Goal: Task Accomplishment & Management: Manage account settings

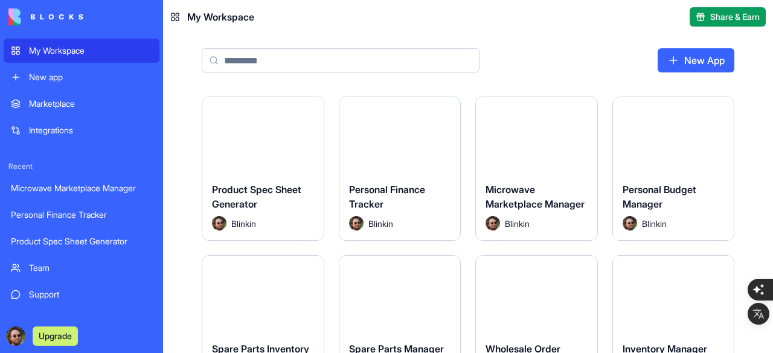
scroll to position [60, 0]
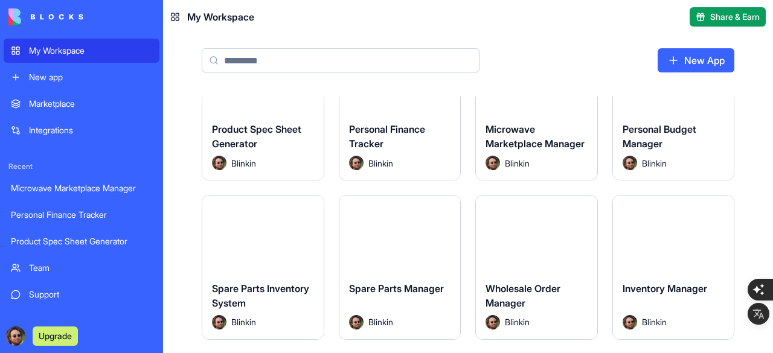
click at [60, 335] on button "Upgrade" at bounding box center [55, 336] width 45 height 19
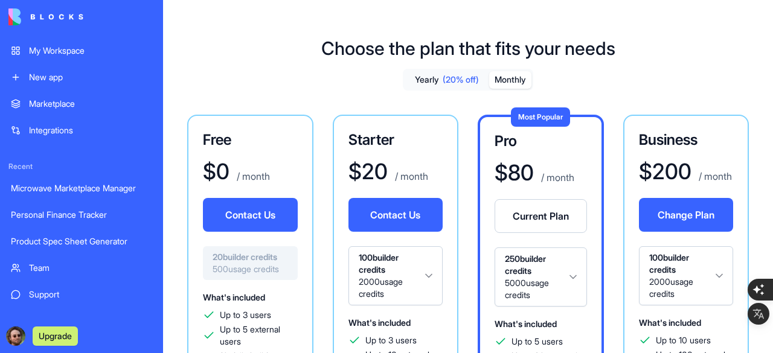
scroll to position [121, 0]
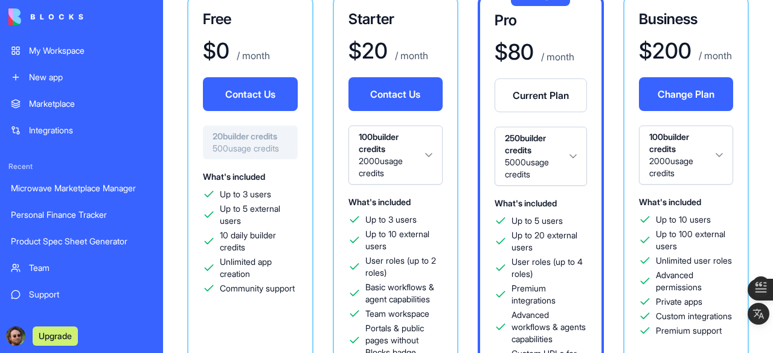
click at [556, 164] on html "My Workspace New app Marketplace Integrations Recent Microwave Marketplace Mana…" at bounding box center [386, 176] width 773 height 353
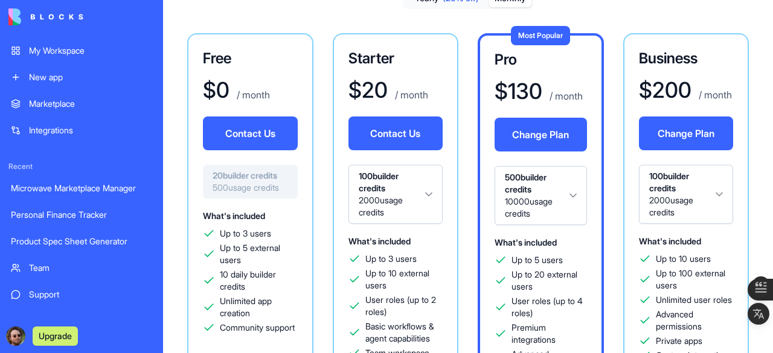
scroll to position [76, 0]
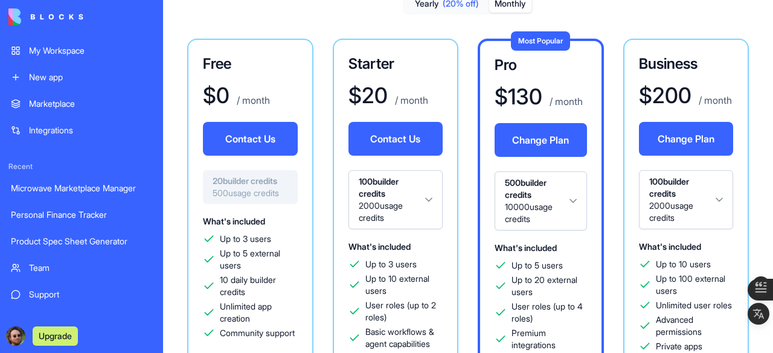
click at [535, 135] on button "Change Plan" at bounding box center [540, 140] width 92 height 34
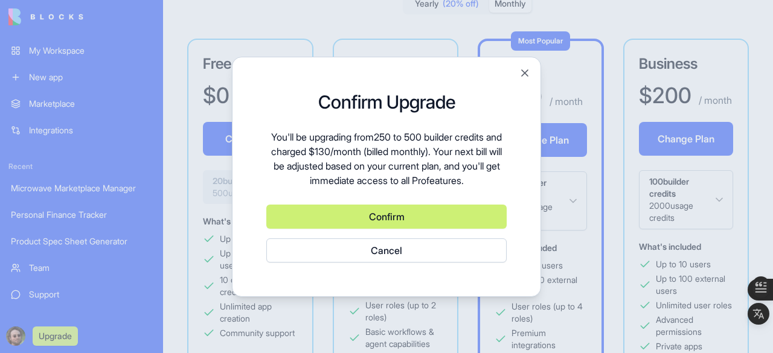
click at [375, 215] on button "Confirm" at bounding box center [386, 217] width 240 height 24
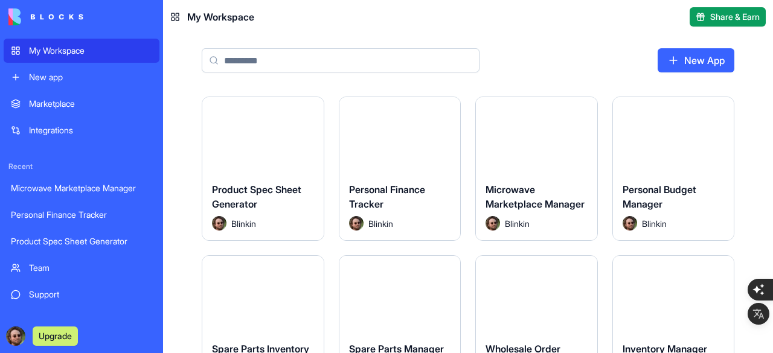
click at [700, 14] on button "Share & Earn" at bounding box center [727, 16] width 76 height 19
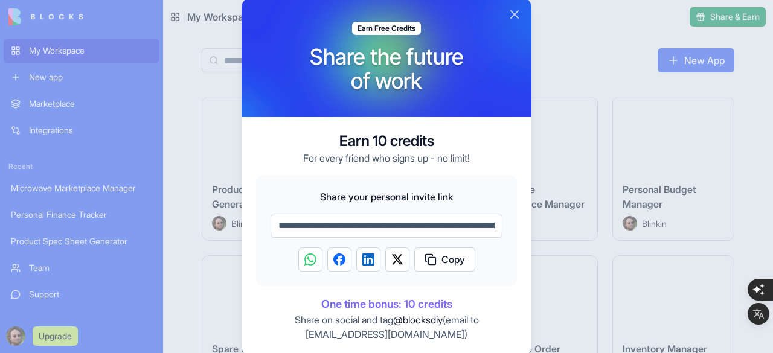
click at [515, 16] on button "Close" at bounding box center [514, 14] width 14 height 14
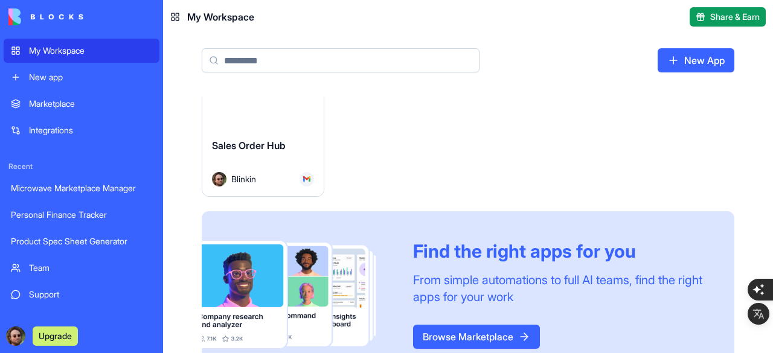
scroll to position [302, 0]
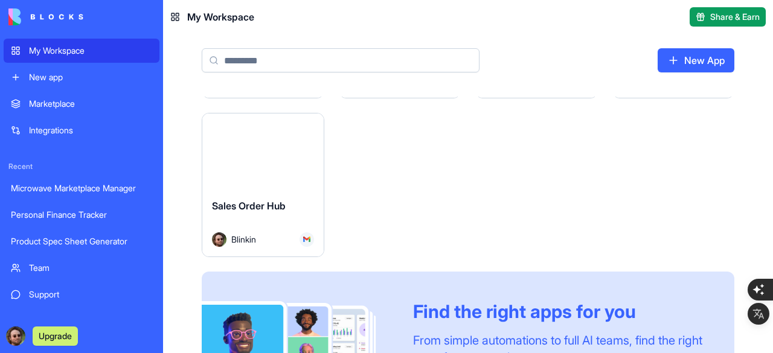
click at [310, 127] on html "My Workspace New app Marketplace Integrations Recent Microwave Marketplace Mana…" at bounding box center [386, 176] width 773 height 353
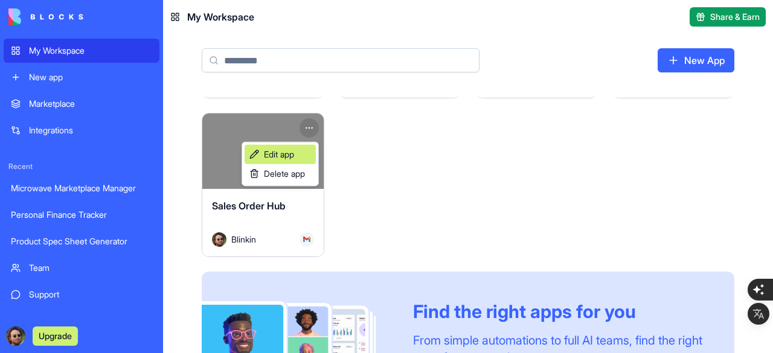
click at [287, 152] on span "Edit app" at bounding box center [279, 154] width 30 height 12
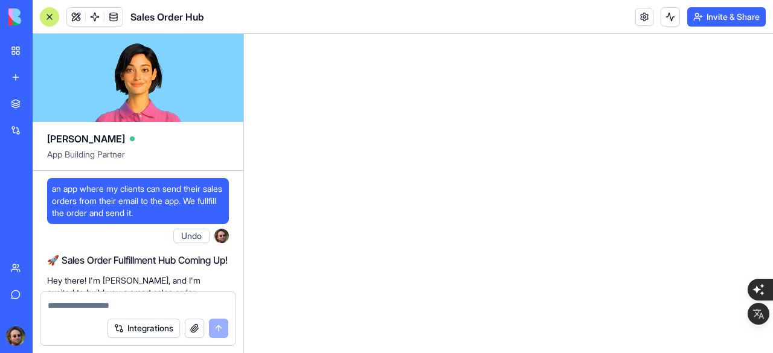
scroll to position [17708, 0]
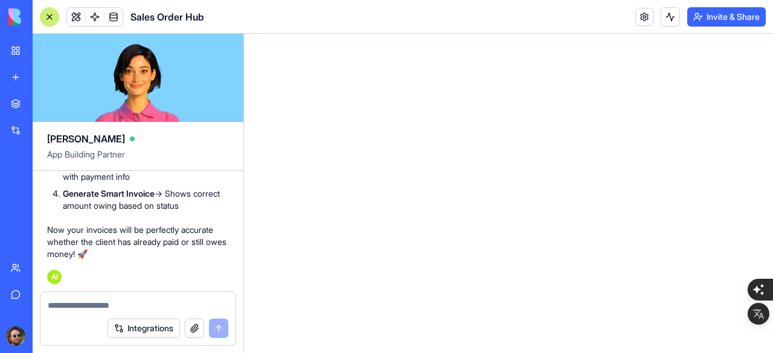
click at [139, 324] on button "Integrations" at bounding box center [143, 328] width 72 height 19
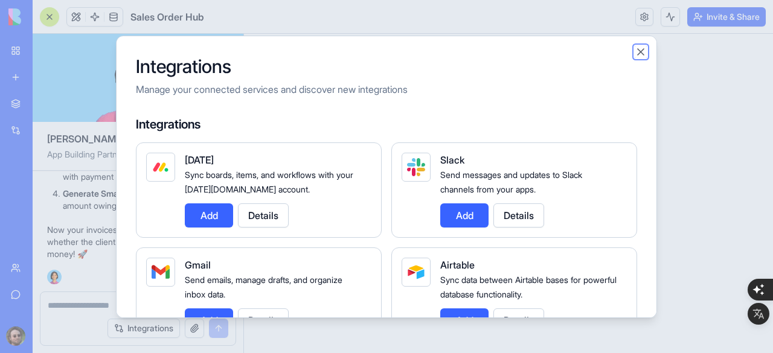
click at [643, 52] on button "Close" at bounding box center [640, 52] width 12 height 12
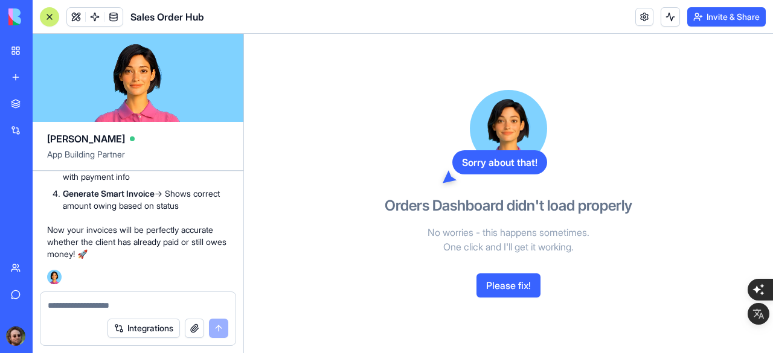
click at [191, 328] on button "button" at bounding box center [194, 328] width 19 height 19
click at [188, 328] on button "button" at bounding box center [194, 328] width 19 height 19
click at [507, 282] on button "Please fix!" at bounding box center [508, 285] width 64 height 24
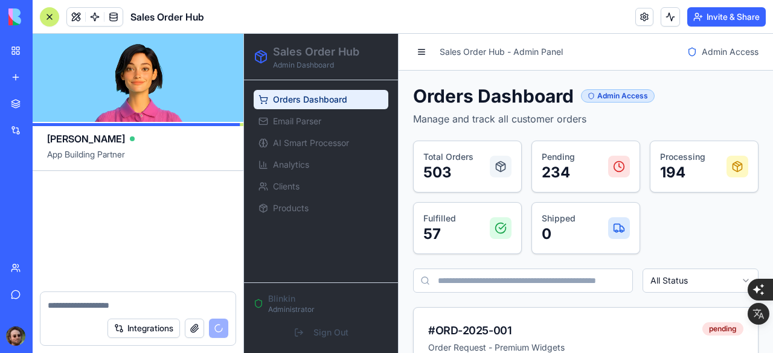
scroll to position [18244, 0]
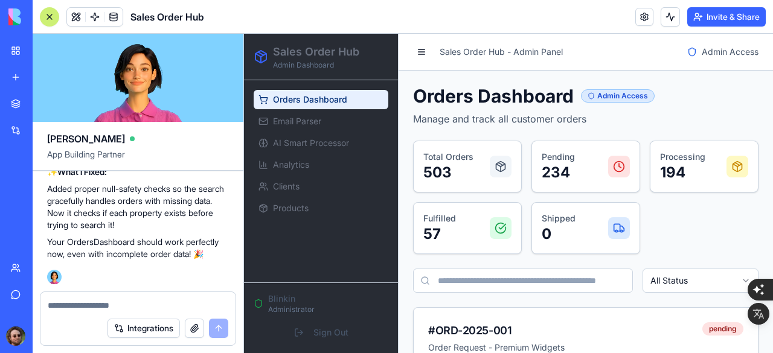
click at [53, 13] on div at bounding box center [50, 17] width 10 height 10
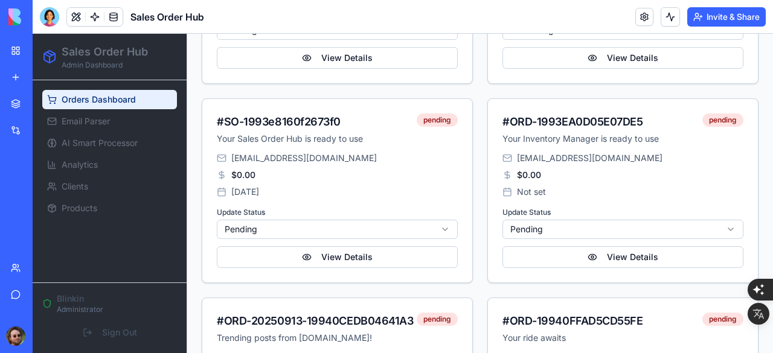
scroll to position [483, 0]
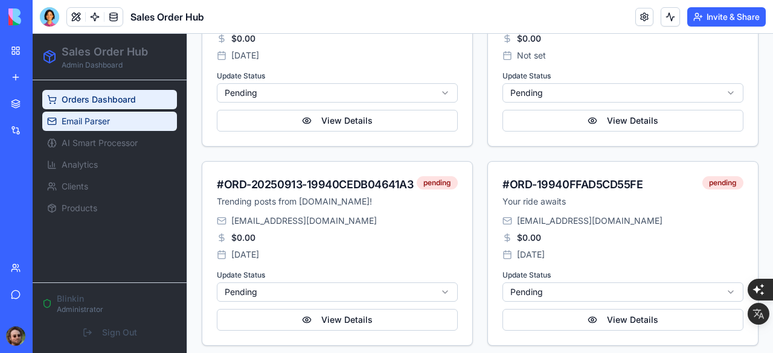
click at [78, 115] on span "Email Parser" at bounding box center [86, 121] width 48 height 12
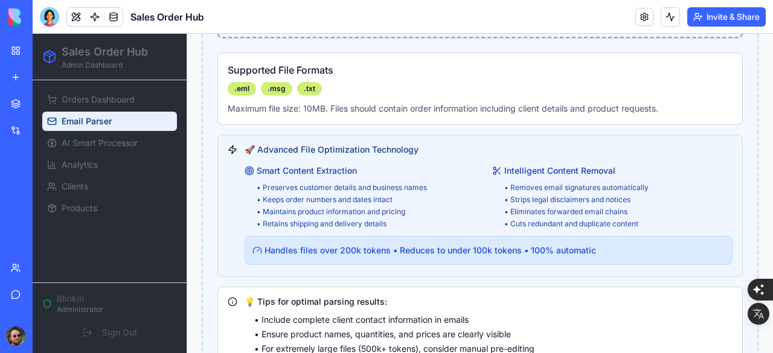
scroll to position [723, 0]
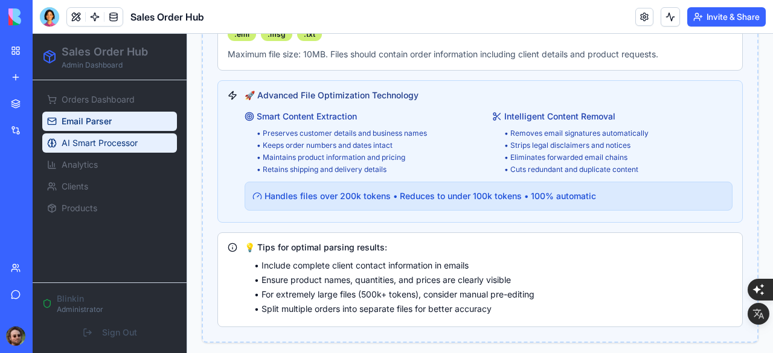
click at [94, 144] on span "AI Smart Processor" at bounding box center [100, 143] width 76 height 12
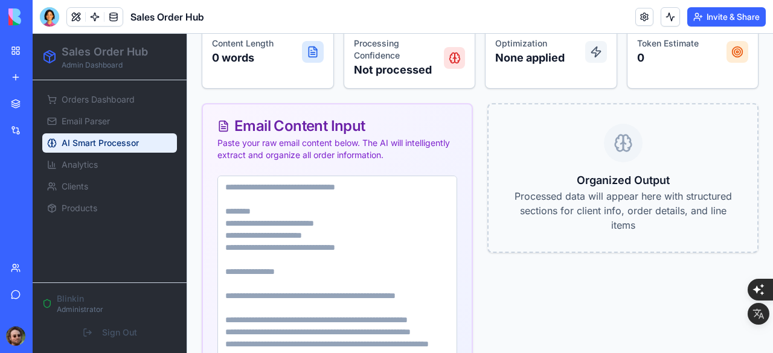
scroll to position [231, 0]
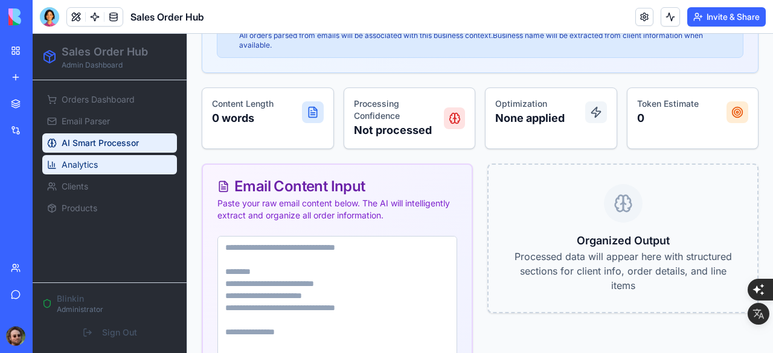
click at [100, 167] on link "Analytics" at bounding box center [109, 164] width 135 height 19
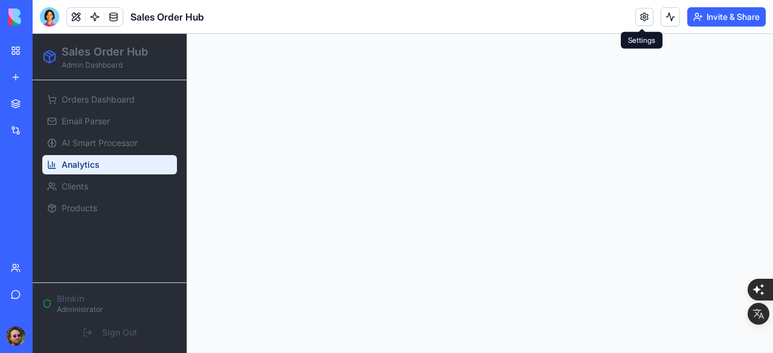
click at [635, 18] on link at bounding box center [644, 17] width 18 height 18
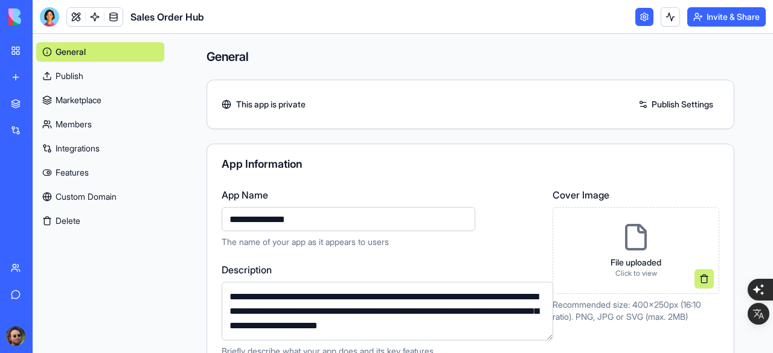
click at [75, 147] on link "Integrations" at bounding box center [100, 148] width 128 height 19
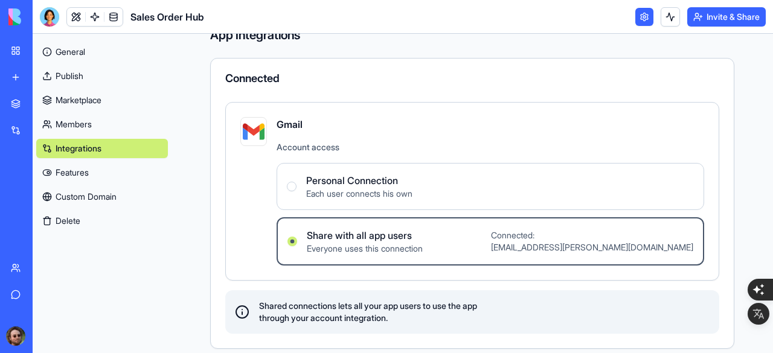
scroll to position [30, 0]
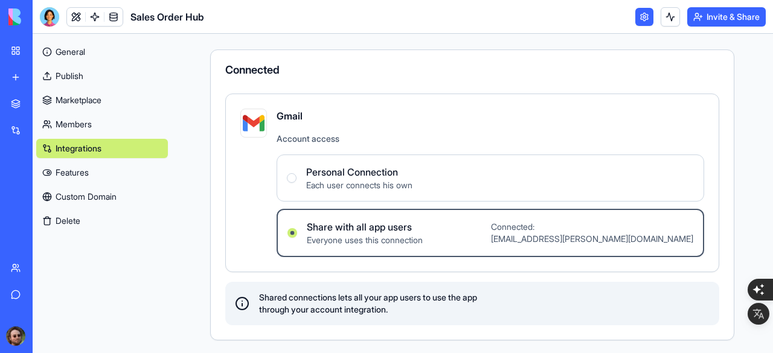
click at [342, 176] on span "Personal Connection" at bounding box center [359, 172] width 106 height 14
click at [296, 176] on Connection "Personal Connection Each user connects his own" at bounding box center [292, 178] width 10 height 10
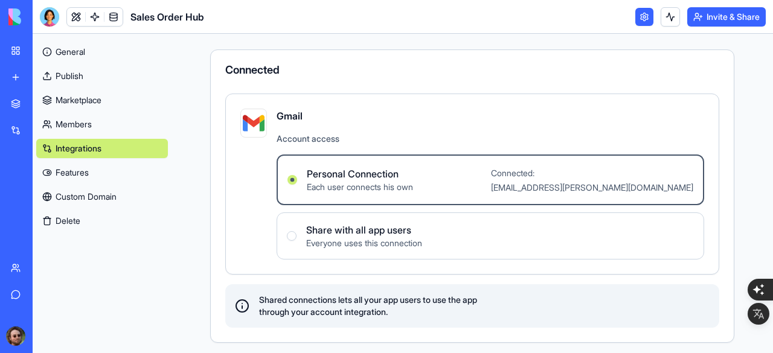
click at [348, 218] on label "Share with all app users Everyone uses this connection" at bounding box center [489, 235] width 427 height 47
click at [296, 231] on users "Share with all app users Everyone uses this connection" at bounding box center [292, 236] width 10 height 10
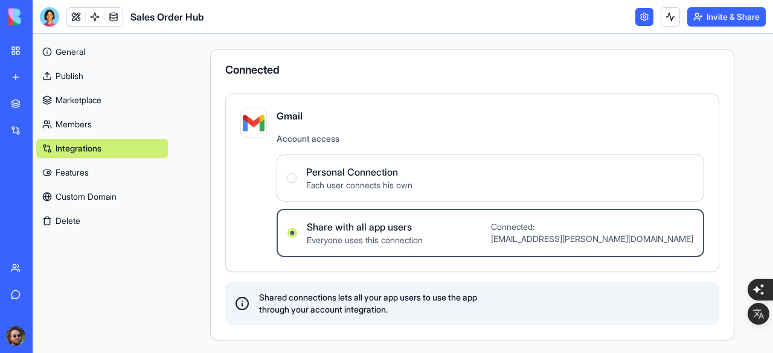
scroll to position [0, 0]
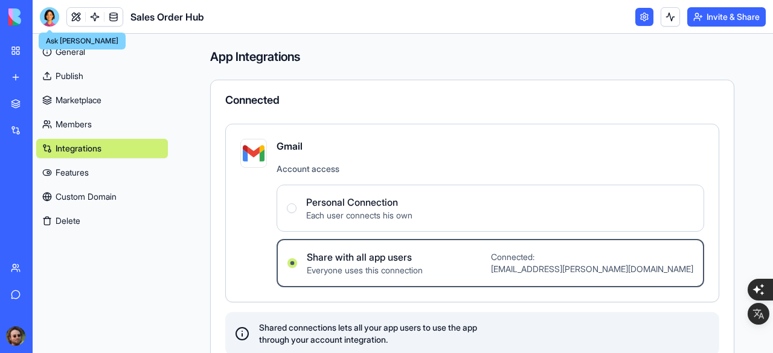
click at [49, 14] on div at bounding box center [49, 16] width 19 height 19
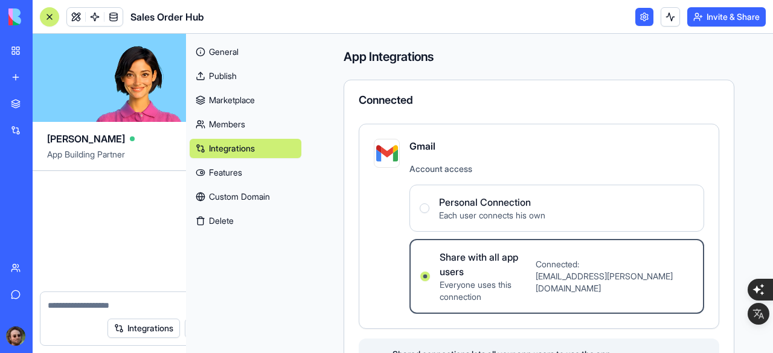
scroll to position [18244, 0]
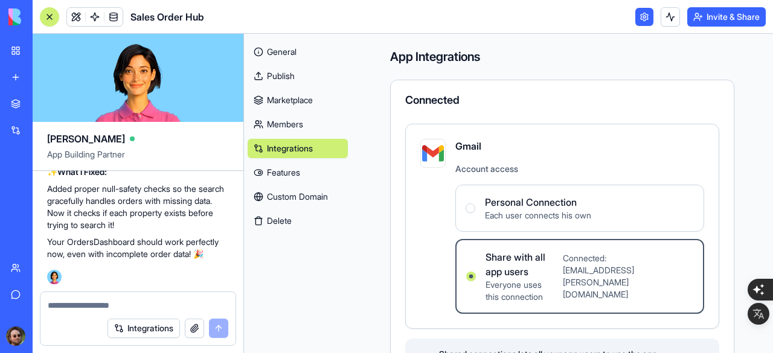
click at [132, 301] on textarea at bounding box center [138, 305] width 180 height 12
click at [162, 329] on button "Integrations" at bounding box center [143, 328] width 72 height 19
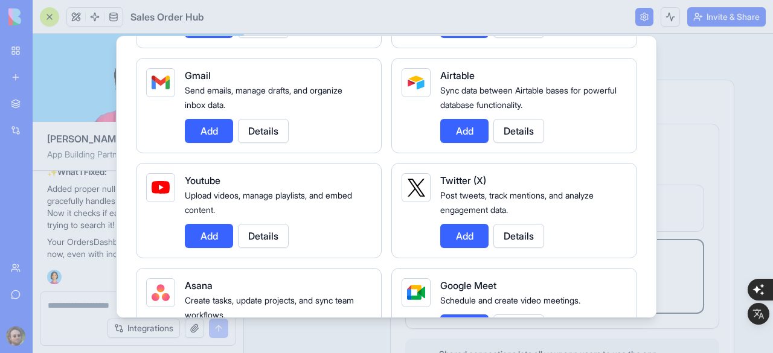
scroll to position [121, 0]
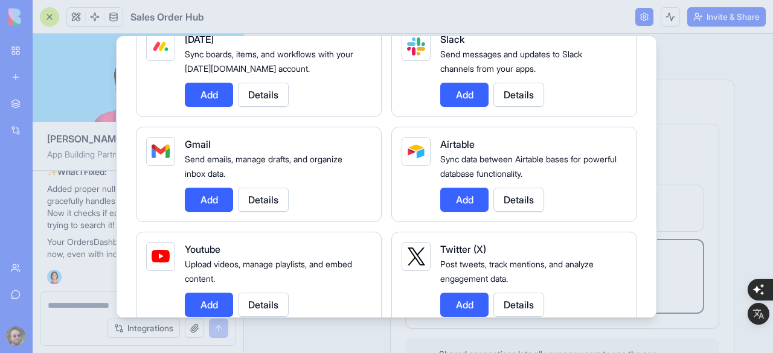
click at [211, 202] on button "Add" at bounding box center [209, 200] width 48 height 24
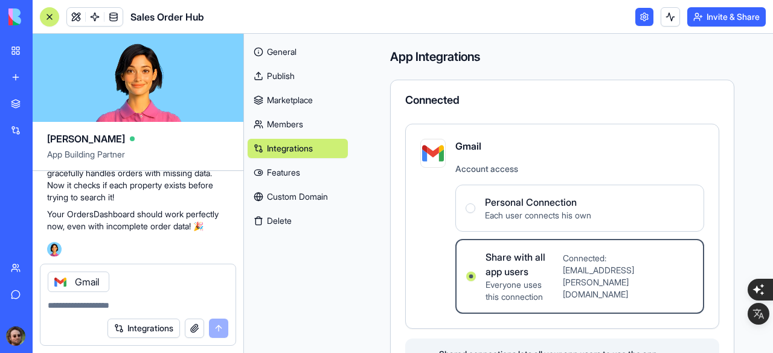
click at [59, 279] on icon at bounding box center [61, 282] width 10 height 10
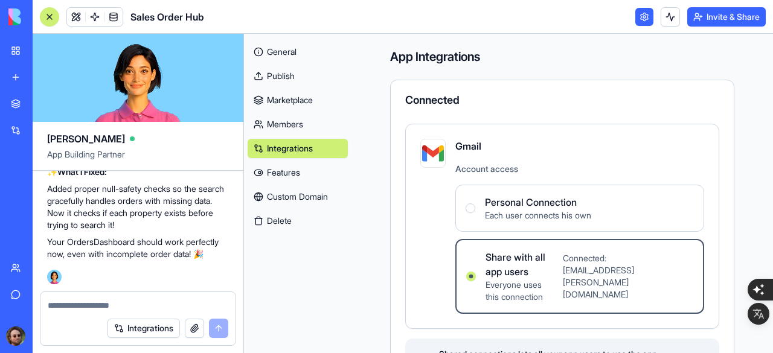
click at [75, 298] on div at bounding box center [137, 301] width 195 height 19
click at [73, 310] on textarea at bounding box center [138, 305] width 180 height 12
type textarea "*"
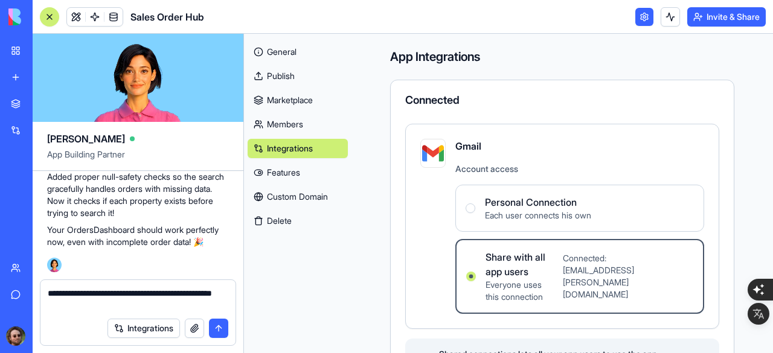
type textarea "**********"
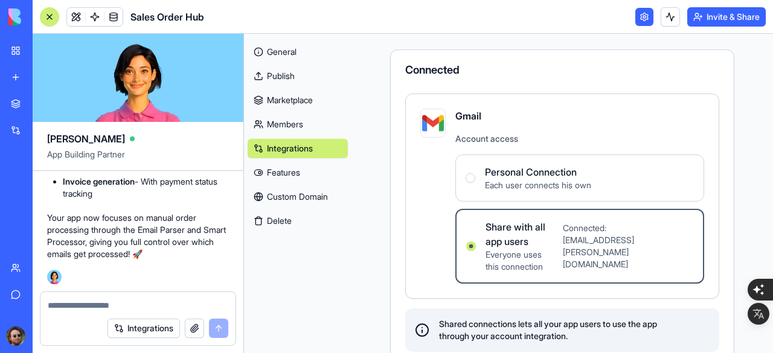
scroll to position [57, 0]
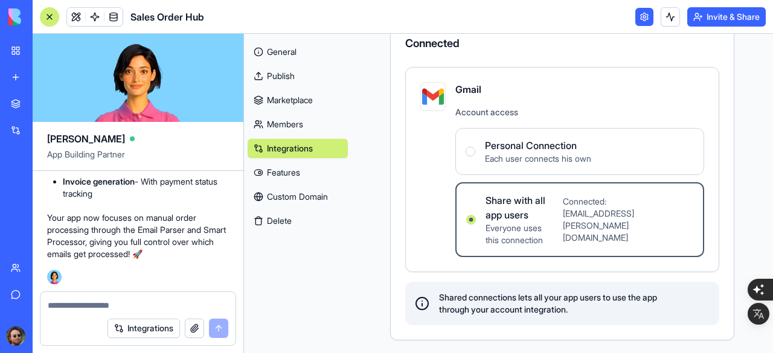
click at [519, 160] on span "Each user connects his own" at bounding box center [538, 159] width 106 height 12
click at [475, 156] on Connection "Personal Connection Each user connects his own" at bounding box center [470, 152] width 10 height 10
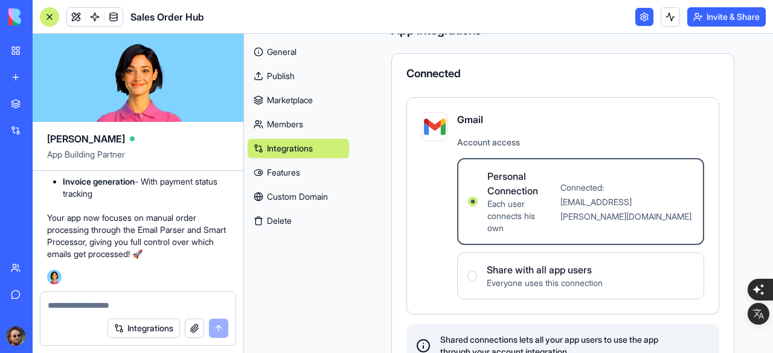
scroll to position [0, 0]
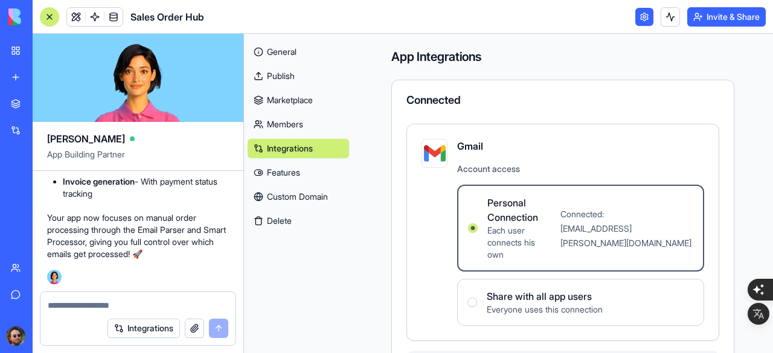
click at [281, 177] on link "Features" at bounding box center [297, 172] width 101 height 19
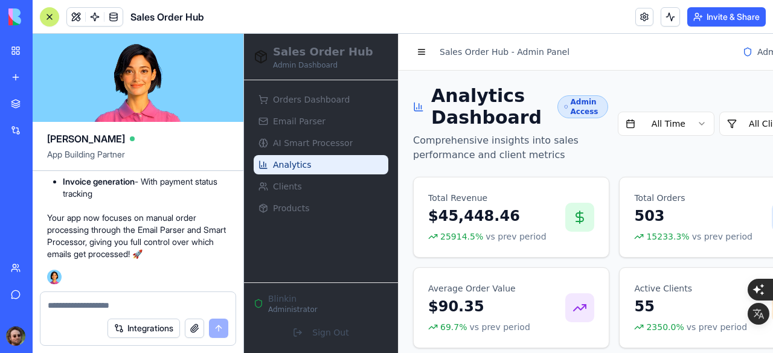
click at [46, 13] on div at bounding box center [50, 17] width 10 height 10
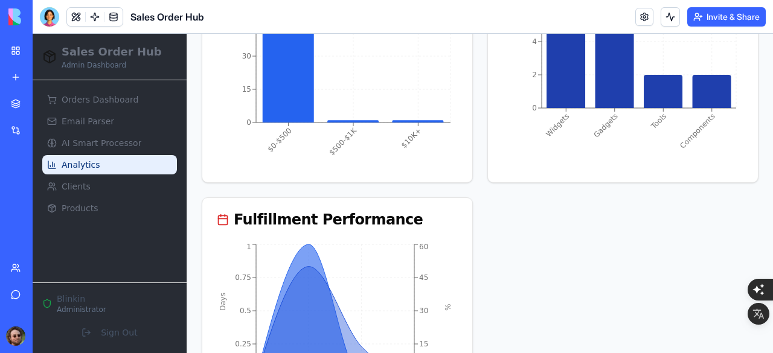
scroll to position [1297, 0]
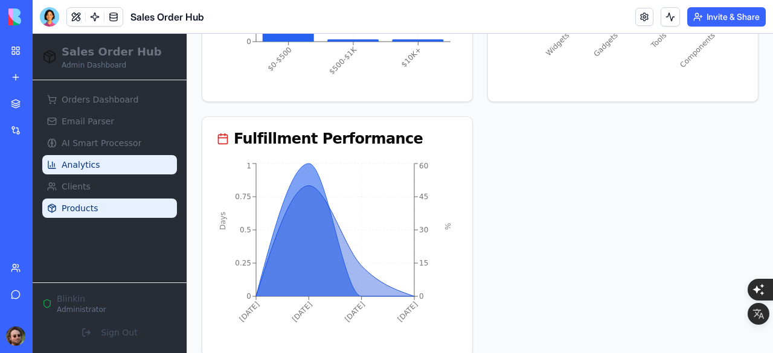
click at [85, 202] on span "Products" at bounding box center [80, 208] width 36 height 12
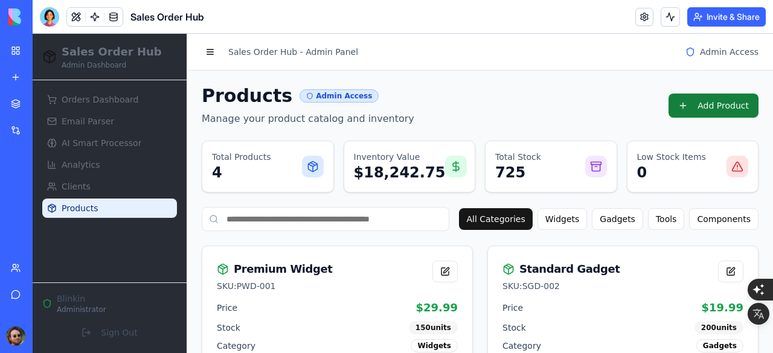
click at [690, 102] on button "Add Product" at bounding box center [713, 106] width 90 height 24
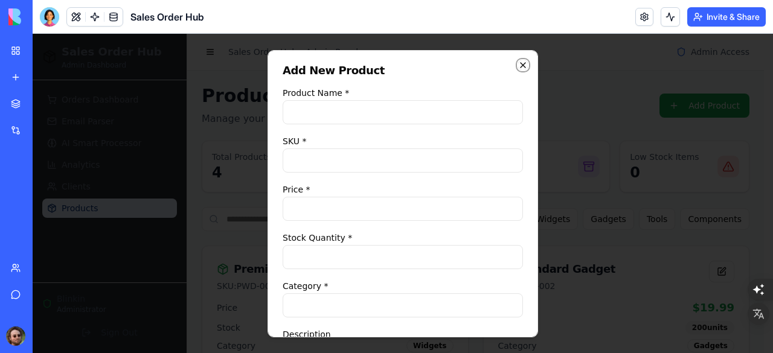
click at [518, 65] on icon "button" at bounding box center [523, 65] width 10 height 10
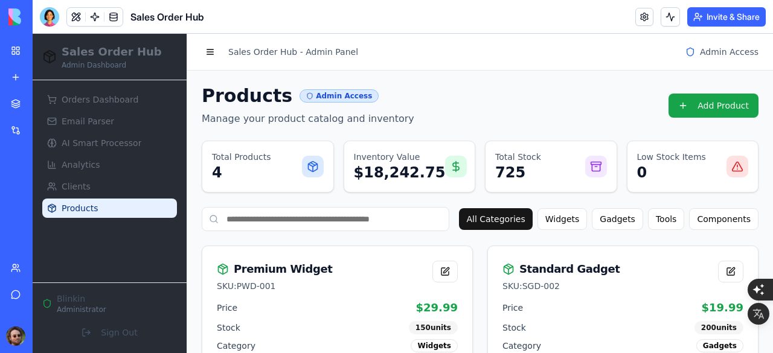
click at [700, 49] on span "Admin Access" at bounding box center [729, 52] width 59 height 12
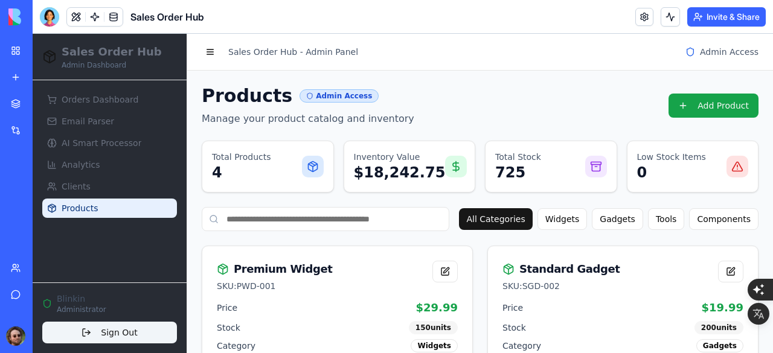
click at [107, 334] on button "Sign Out" at bounding box center [109, 333] width 135 height 22
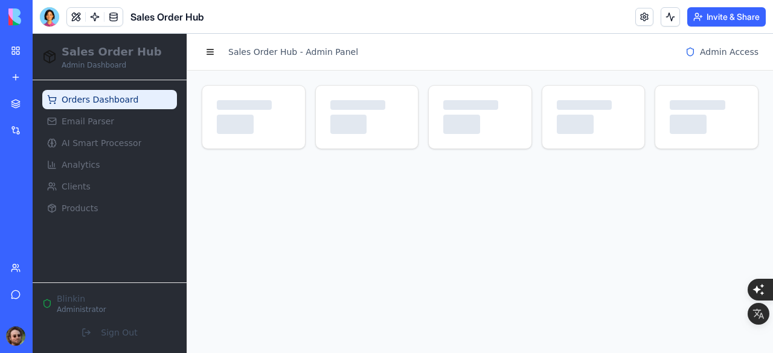
drag, startPoint x: 33, startPoint y: 124, endPoint x: 2, endPoint y: 29, distance: 99.5
click at [33, 124] on link "Integrations" at bounding box center [28, 130] width 48 height 24
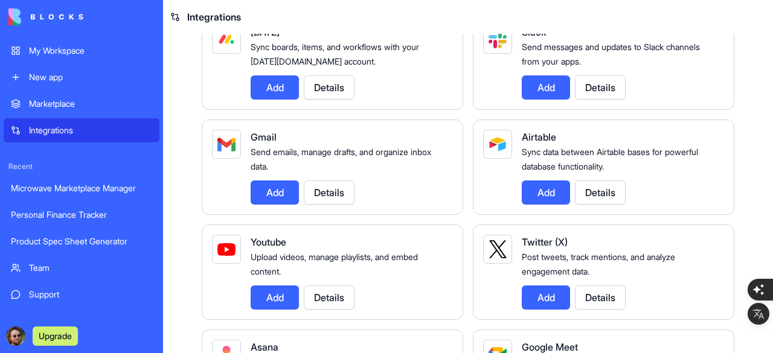
scroll to position [181, 0]
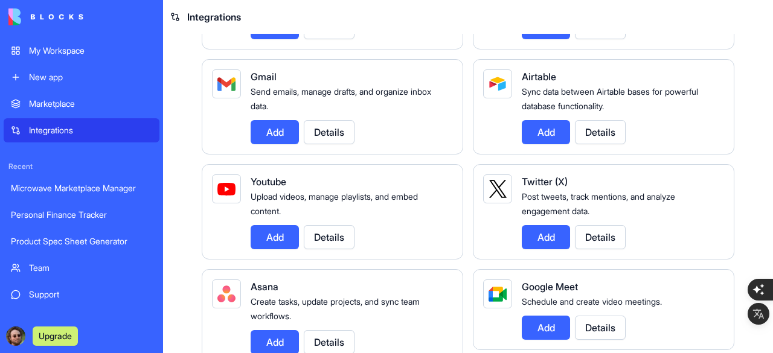
click at [339, 131] on button "Details" at bounding box center [329, 132] width 51 height 24
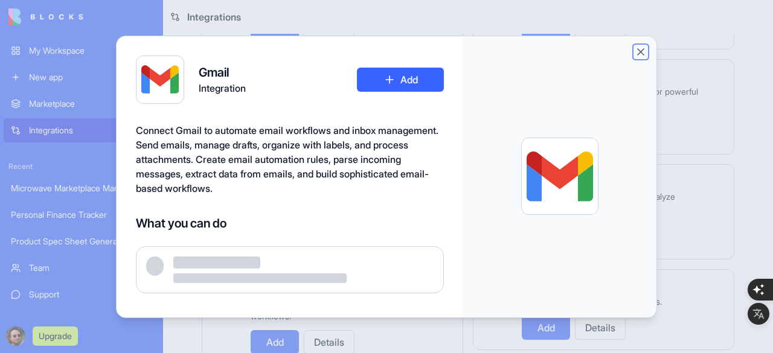
click at [639, 50] on button "Close" at bounding box center [640, 52] width 12 height 12
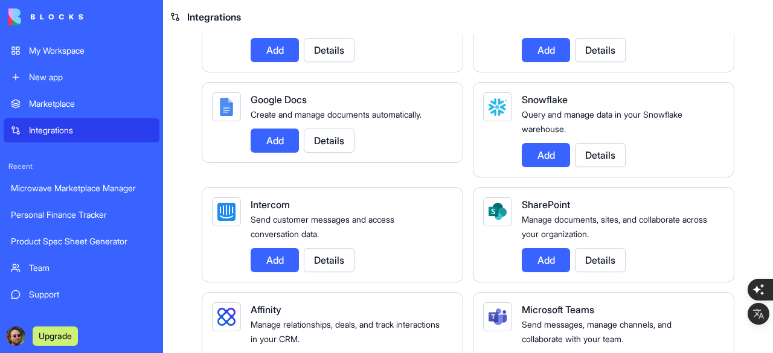
scroll to position [727, 0]
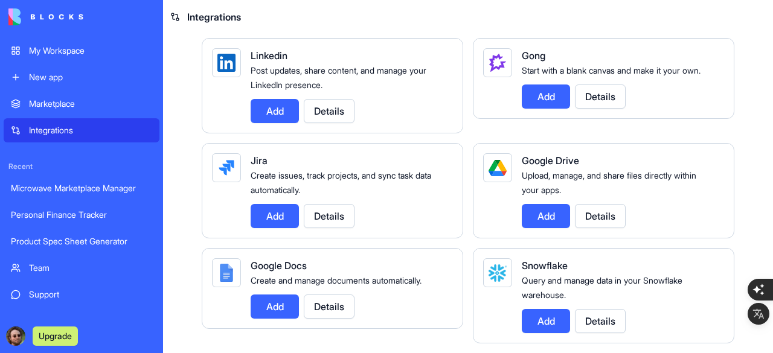
click at [54, 53] on div "My Workspace" at bounding box center [90, 51] width 123 height 12
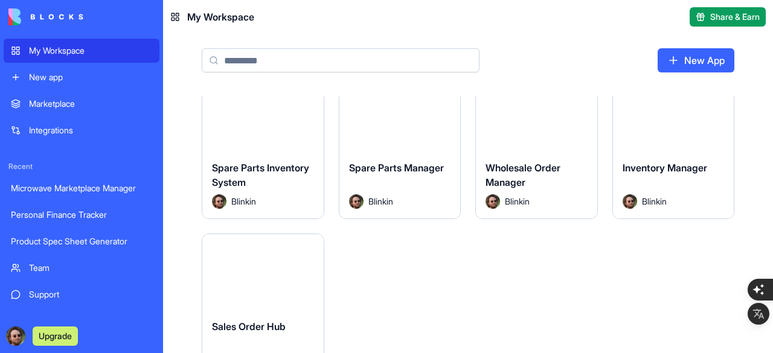
scroll to position [362, 0]
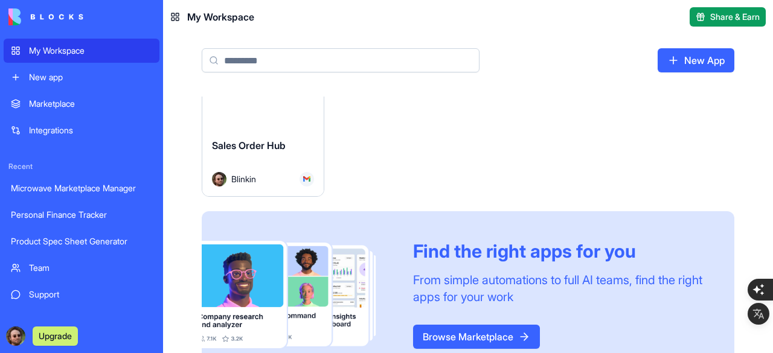
drag, startPoint x: 307, startPoint y: 178, endPoint x: 529, endPoint y: 161, distance: 222.8
click at [529, 161] on div "Launch Product Spec Sheet Generator Blinkin Launch Personal Finance Tracker Bli…" at bounding box center [468, 55] width 532 height 643
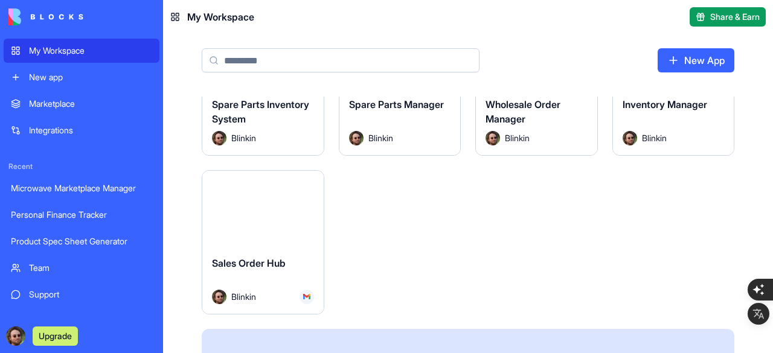
scroll to position [241, 0]
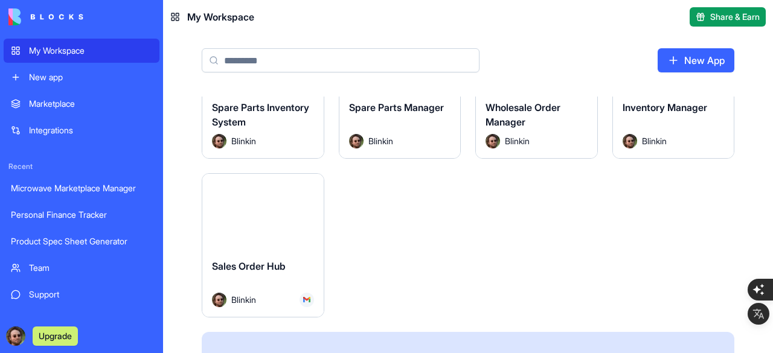
click at [311, 185] on html "My Workspace New app Marketplace Integrations Recent Microwave Marketplace Mana…" at bounding box center [386, 176] width 773 height 353
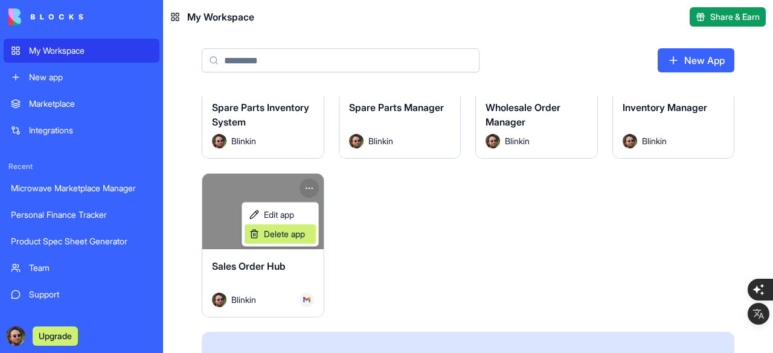
click at [296, 231] on span "Delete app" at bounding box center [284, 234] width 41 height 12
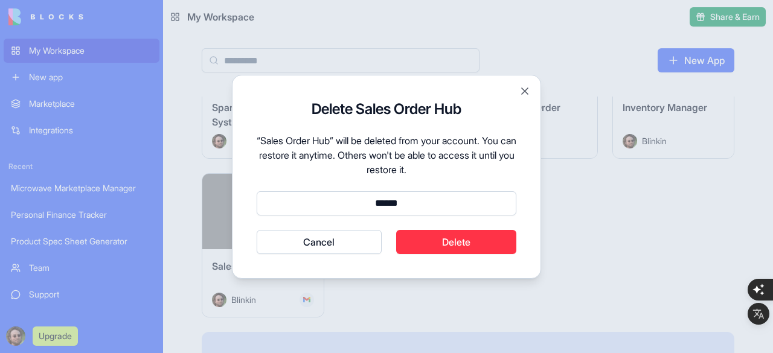
type input "******"
click at [449, 243] on button "Delete" at bounding box center [456, 242] width 121 height 24
